Goal: Navigation & Orientation: Find specific page/section

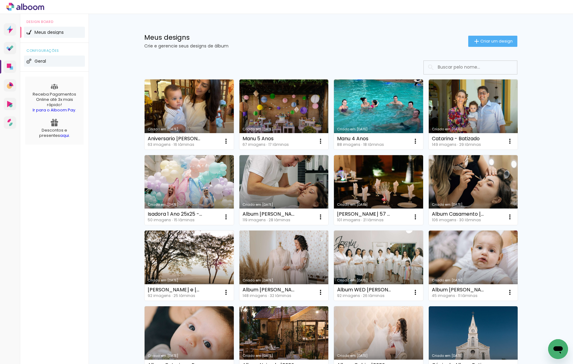
click at [43, 60] on span "Geral" at bounding box center [39, 61] width 11 height 4
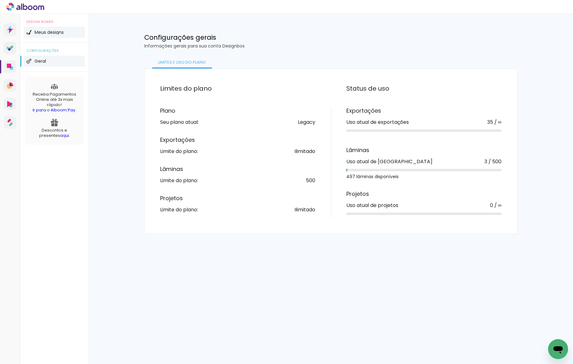
click at [52, 33] on span "Meus designs" at bounding box center [48, 32] width 29 height 4
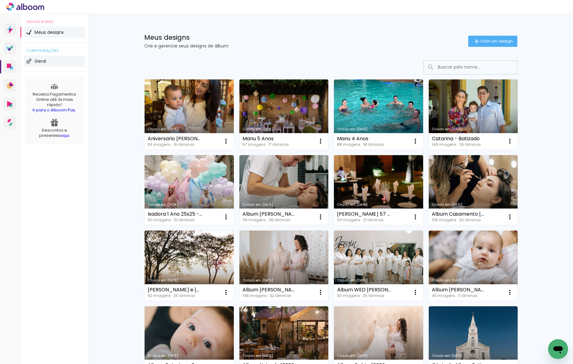
click at [46, 62] on li "Geral" at bounding box center [54, 61] width 61 height 11
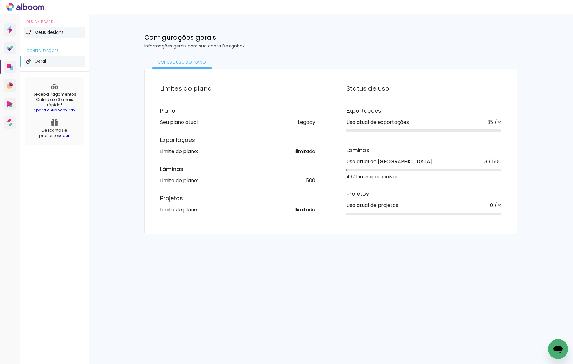
click at [58, 33] on span "Meus designs" at bounding box center [48, 32] width 29 height 4
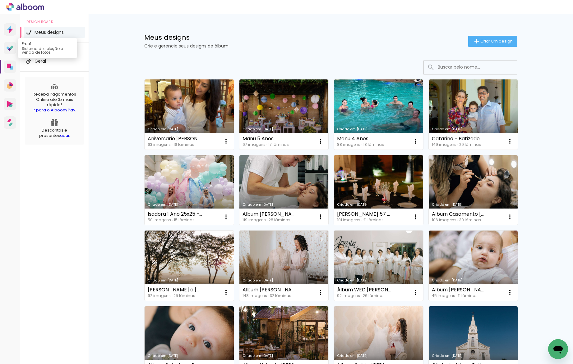
click at [10, 47] on icon at bounding box center [11, 47] width 4 height 4
